Goal: Navigation & Orientation: Find specific page/section

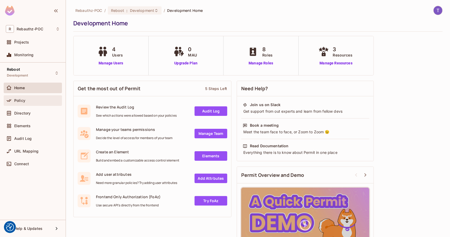
click at [46, 99] on div "Policy" at bounding box center [37, 100] width 46 height 4
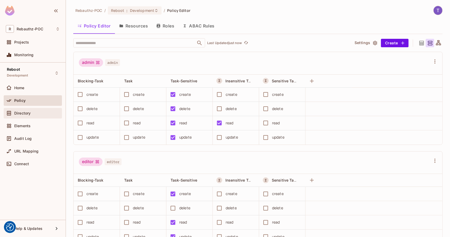
click at [30, 117] on div "Directory" at bounding box center [33, 113] width 58 height 11
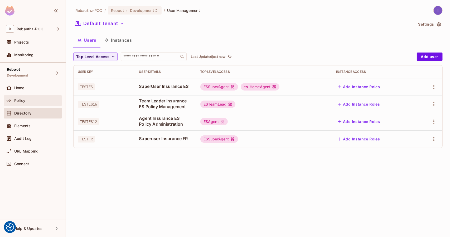
click at [27, 99] on div "Policy" at bounding box center [37, 100] width 46 height 4
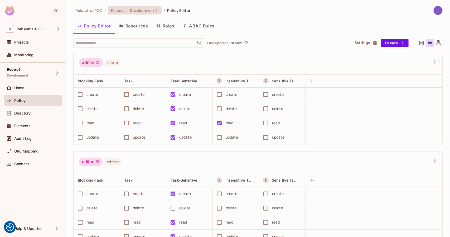
click at [148, 11] on span "Development" at bounding box center [142, 10] width 24 height 5
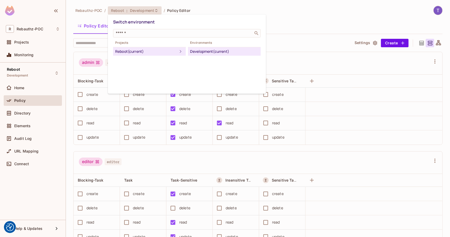
click at [178, 12] on div at bounding box center [225, 118] width 450 height 237
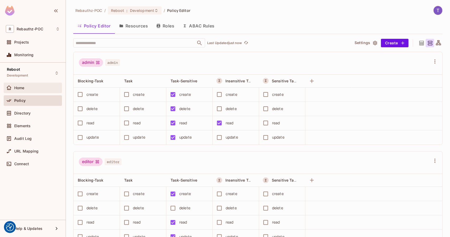
click at [37, 90] on div "Home" at bounding box center [33, 88] width 54 height 6
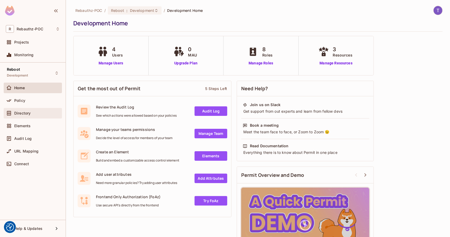
click at [36, 112] on div "Directory" at bounding box center [37, 113] width 46 height 4
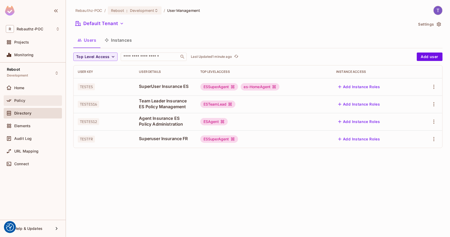
click at [40, 98] on div "Policy" at bounding box center [37, 100] width 46 height 4
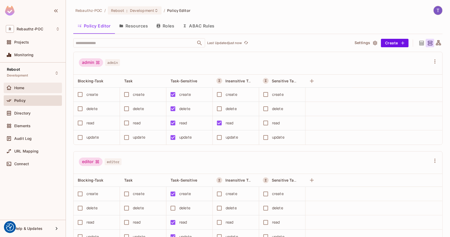
click at [36, 83] on div "Home" at bounding box center [33, 88] width 58 height 11
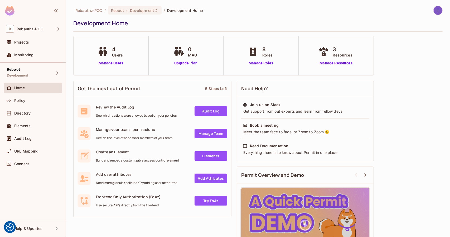
click at [35, 106] on div "Policy" at bounding box center [33, 101] width 58 height 13
click at [27, 102] on div "Policy" at bounding box center [37, 100] width 46 height 4
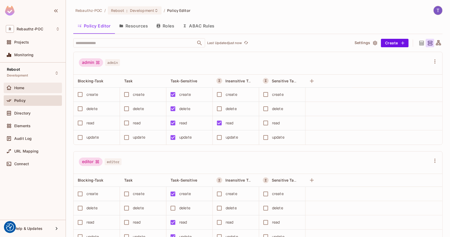
click at [39, 91] on div "Home" at bounding box center [33, 88] width 58 height 11
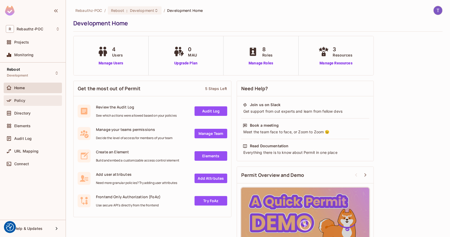
click at [22, 100] on span "Policy" at bounding box center [19, 100] width 11 height 4
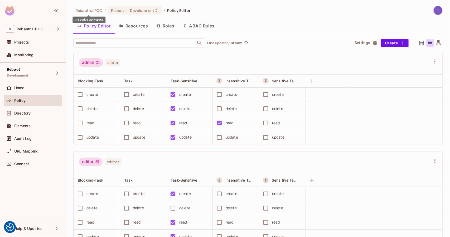
click at [96, 10] on span "Rebauthz-POC" at bounding box center [88, 10] width 27 height 5
click at [38, 113] on div "Directory" at bounding box center [37, 113] width 46 height 4
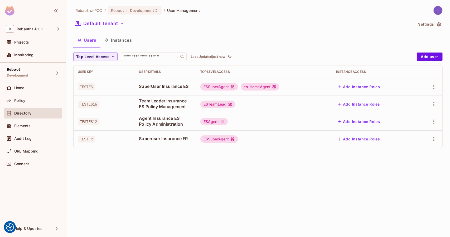
click at [123, 40] on button "Instances" at bounding box center [118, 39] width 36 height 13
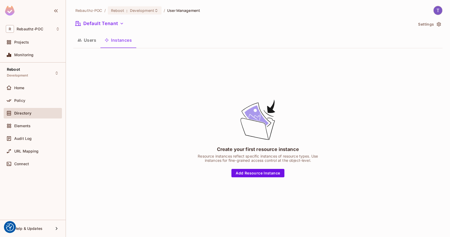
click at [86, 39] on button "Users" at bounding box center [86, 39] width 27 height 13
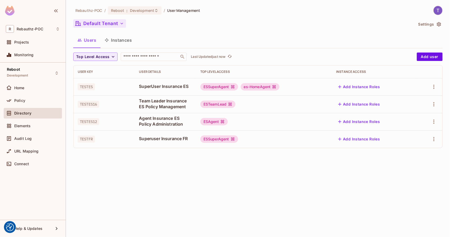
click at [119, 23] on button "Default Tenant" at bounding box center [99, 23] width 53 height 8
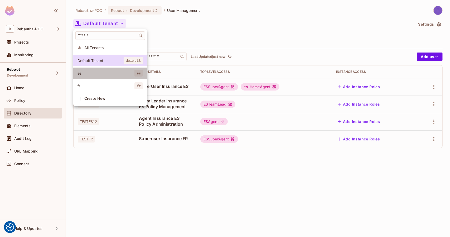
click at [114, 73] on span "es" at bounding box center [106, 73] width 57 height 5
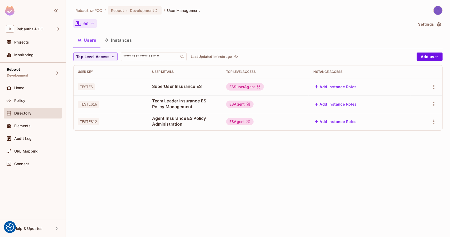
click at [93, 22] on icon "button" at bounding box center [92, 23] width 5 height 5
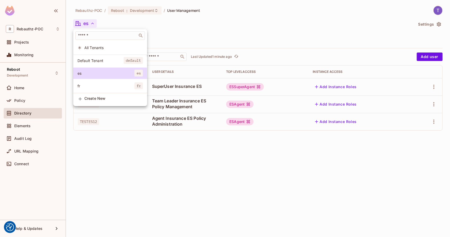
click at [195, 35] on div at bounding box center [225, 118] width 450 height 237
